Goal: Communication & Community: Answer question/provide support

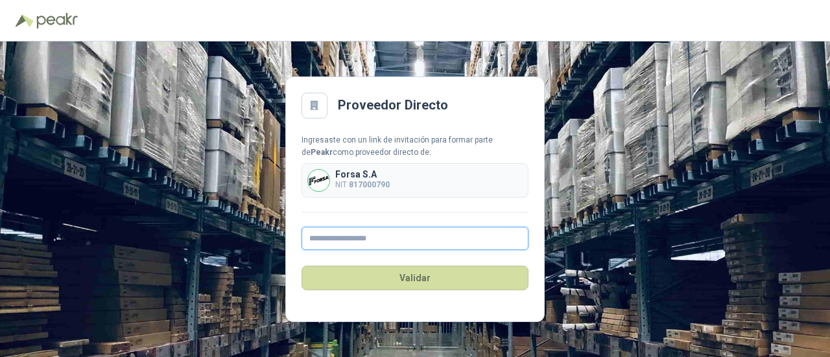
click at [423, 227] on input "text" at bounding box center [414, 238] width 227 height 23
type input "**********"
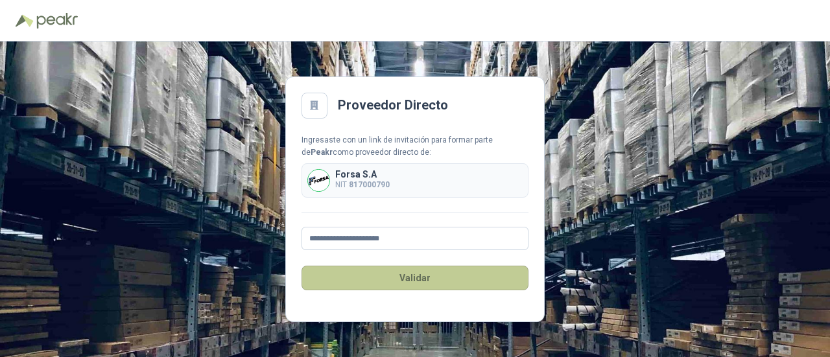
click at [416, 281] on button "Validar" at bounding box center [414, 278] width 227 height 25
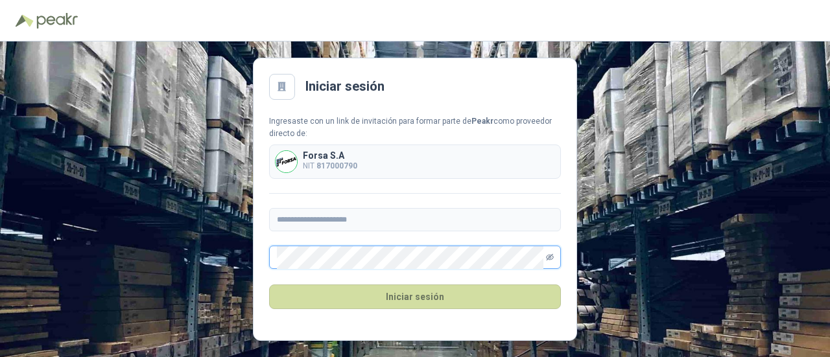
click at [548, 257] on icon "eye-invisible" at bounding box center [550, 257] width 8 height 8
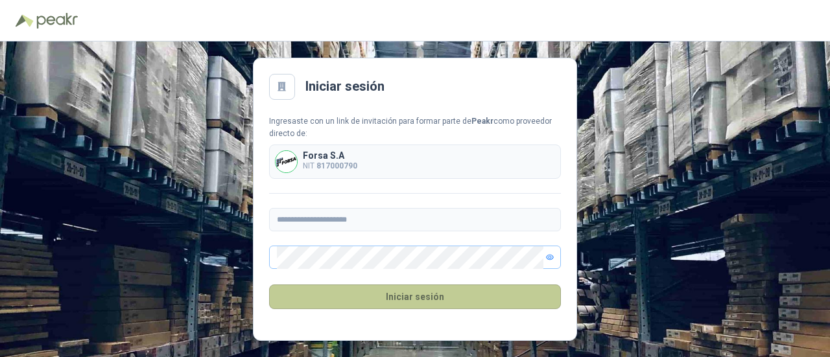
click at [472, 295] on button "Iniciar sesión" at bounding box center [415, 297] width 292 height 25
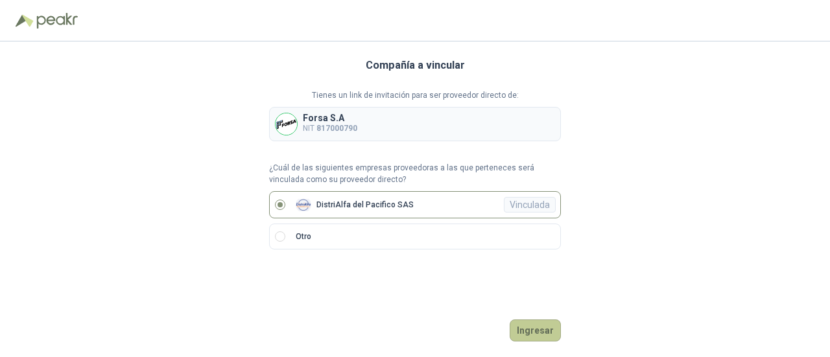
click at [534, 329] on button "Ingresar" at bounding box center [534, 331] width 51 height 22
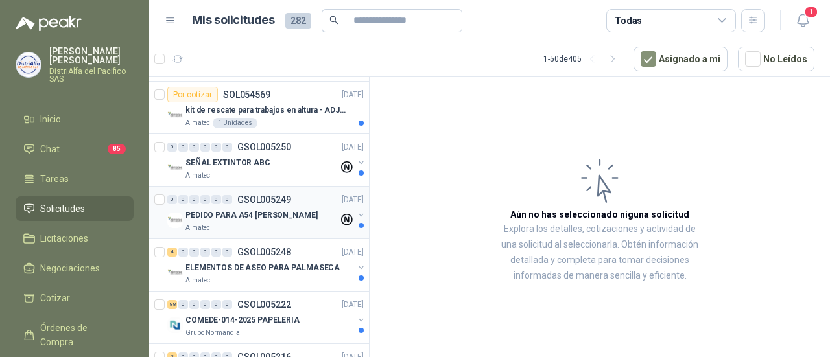
scroll to position [389, 0]
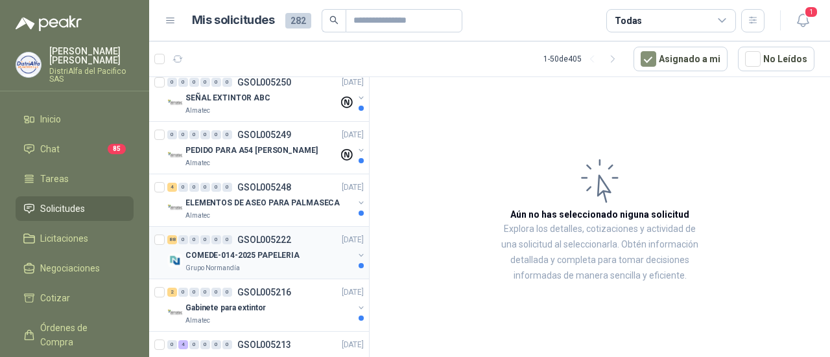
click at [297, 259] on div "COMEDE-014-2025 PAPELERIA" at bounding box center [269, 256] width 168 height 16
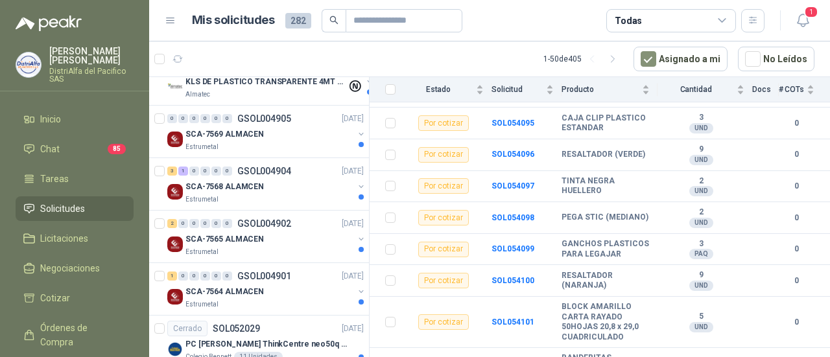
scroll to position [1620, 0]
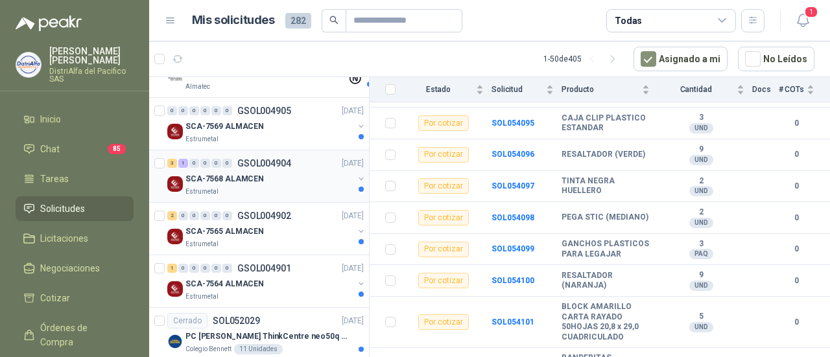
click at [307, 161] on div "3 1 0 0 0 0 GSOL004904 [DATE]" at bounding box center [266, 164] width 199 height 16
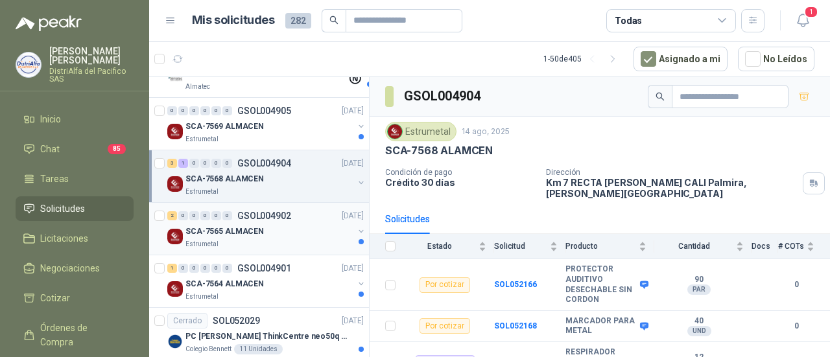
scroll to position [1685, 0]
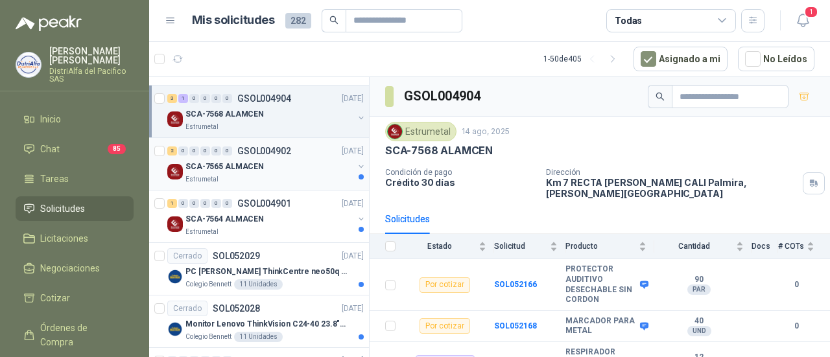
click at [297, 211] on div "SCA-7564 ALMACEN" at bounding box center [269, 219] width 168 height 16
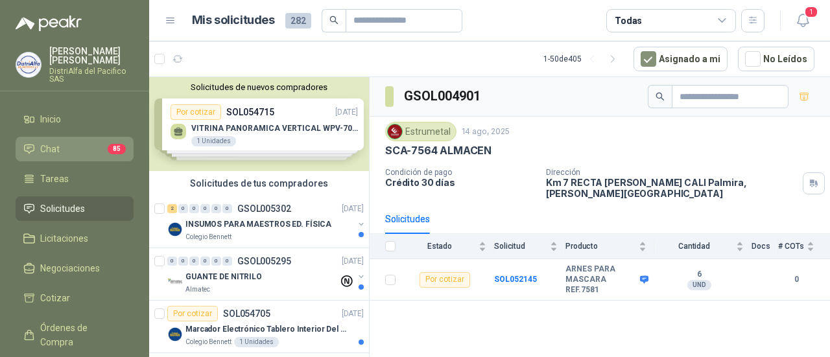
click at [86, 153] on li "Chat 85" at bounding box center [74, 149] width 102 height 14
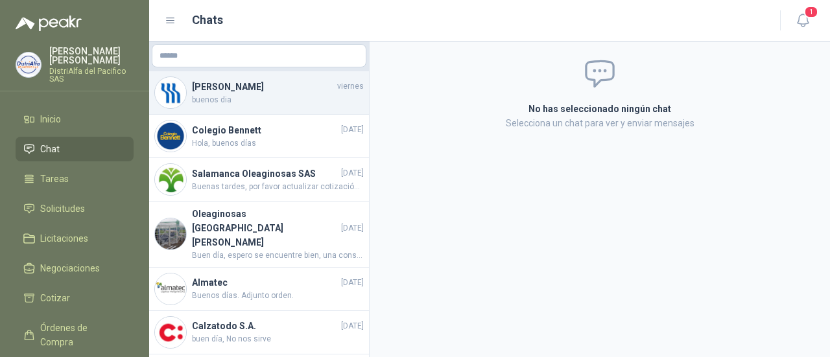
click at [251, 95] on span "buenos dia" at bounding box center [278, 100] width 172 height 12
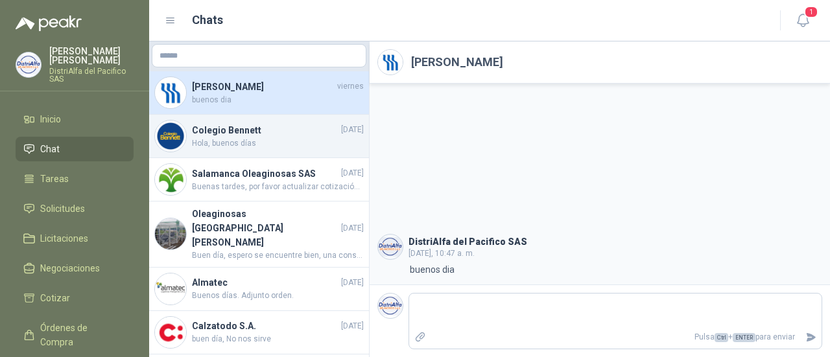
click at [263, 146] on span "Hola, buenos días" at bounding box center [278, 143] width 172 height 12
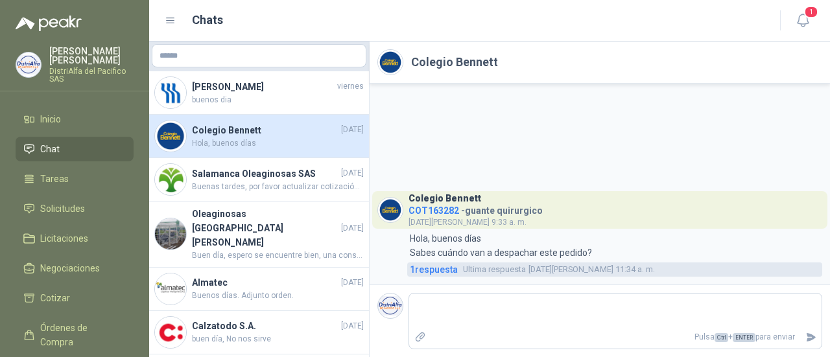
click at [417, 266] on span "1 respuesta" at bounding box center [434, 269] width 48 height 14
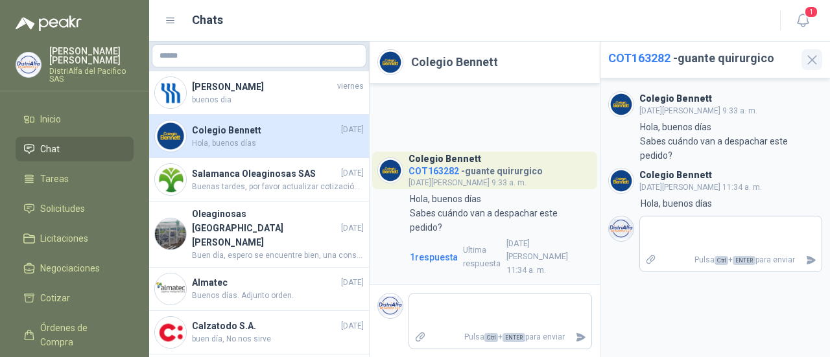
click at [804, 60] on icon "button" at bounding box center [812, 60] width 16 height 16
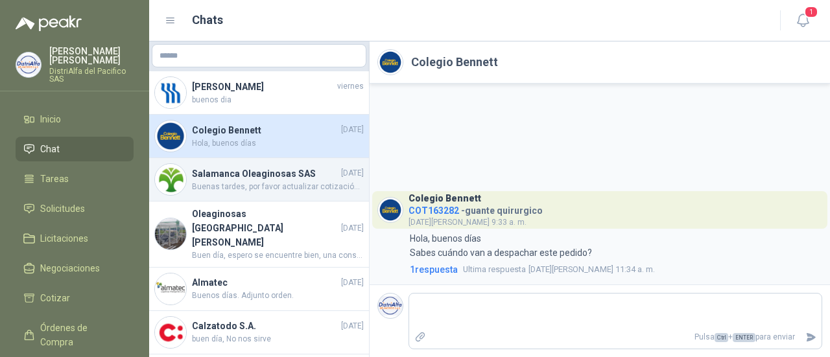
click at [278, 190] on span "Buenas tardes, por favor actualizar cotización, para poder adjudicar" at bounding box center [278, 187] width 172 height 12
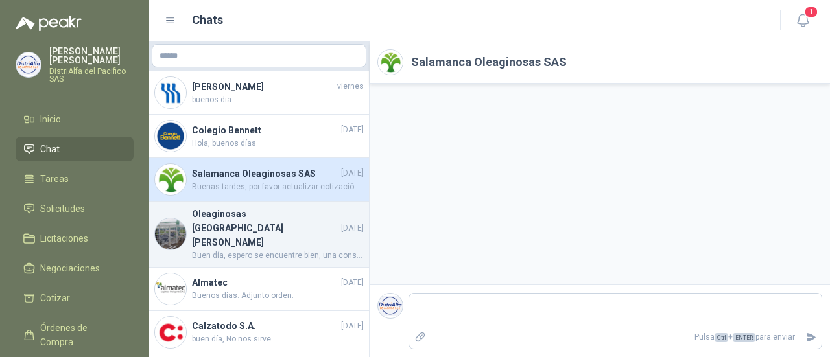
click at [272, 250] on span "Buen día, espero se encuentre bien, una consulta, lo que pasa es que anteriorme…" at bounding box center [278, 256] width 172 height 12
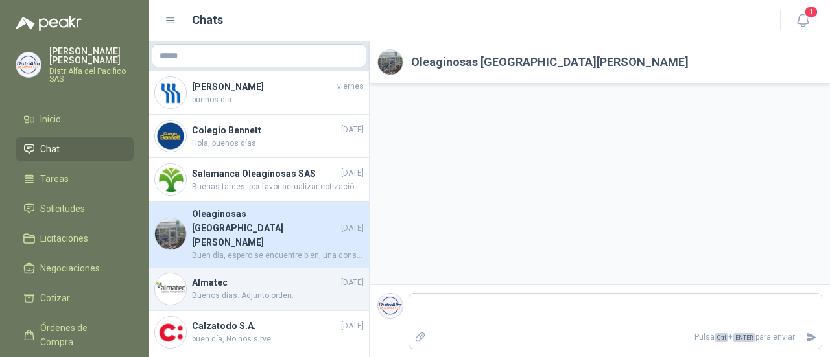
click at [274, 290] on span "Buenos días. Adjunto orden." at bounding box center [278, 296] width 172 height 12
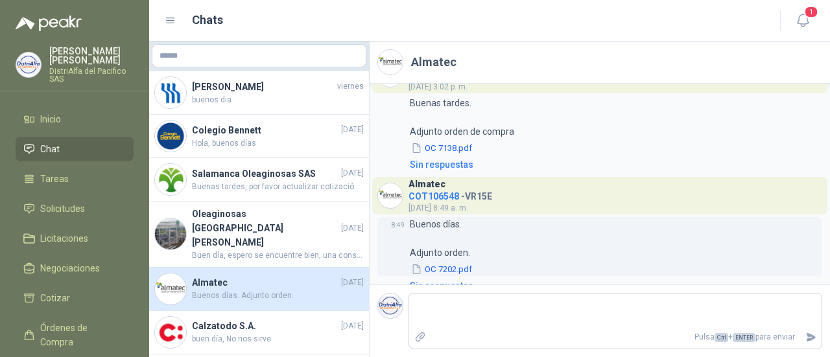
scroll to position [51, 0]
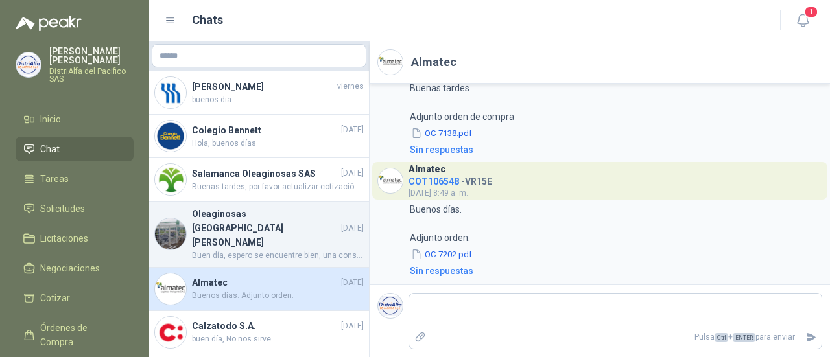
click at [246, 250] on span "Buen día, espero se encuentre bien, una consulta, lo que pasa es que anteriorme…" at bounding box center [278, 256] width 172 height 12
